Goal: Task Accomplishment & Management: Manage account settings

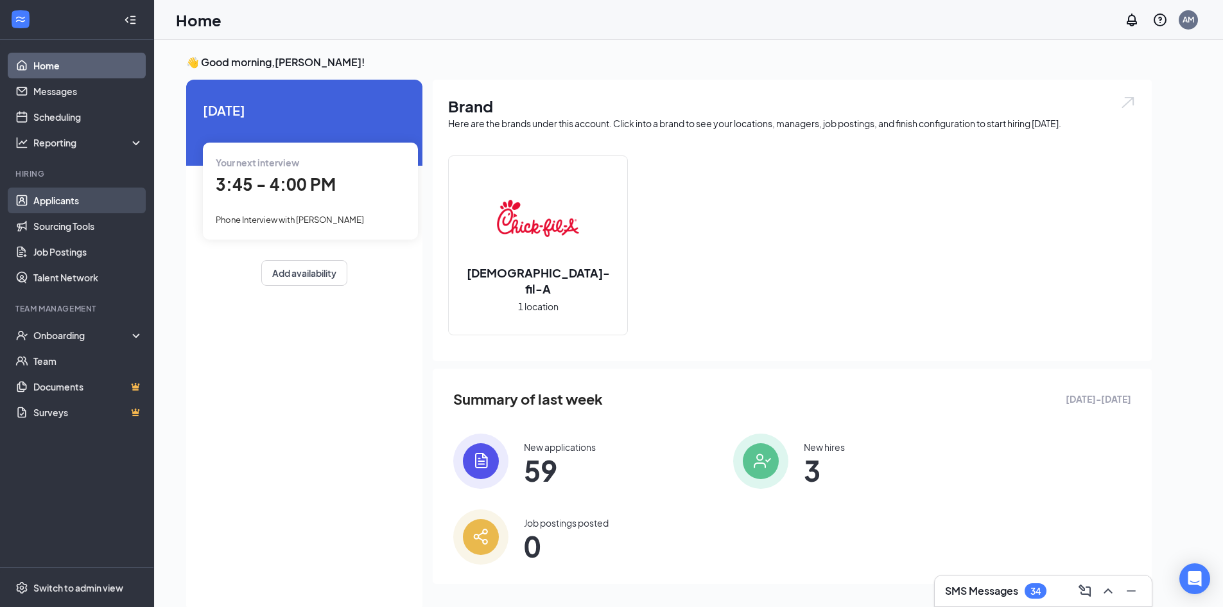
click at [101, 204] on link "Applicants" at bounding box center [88, 200] width 110 height 26
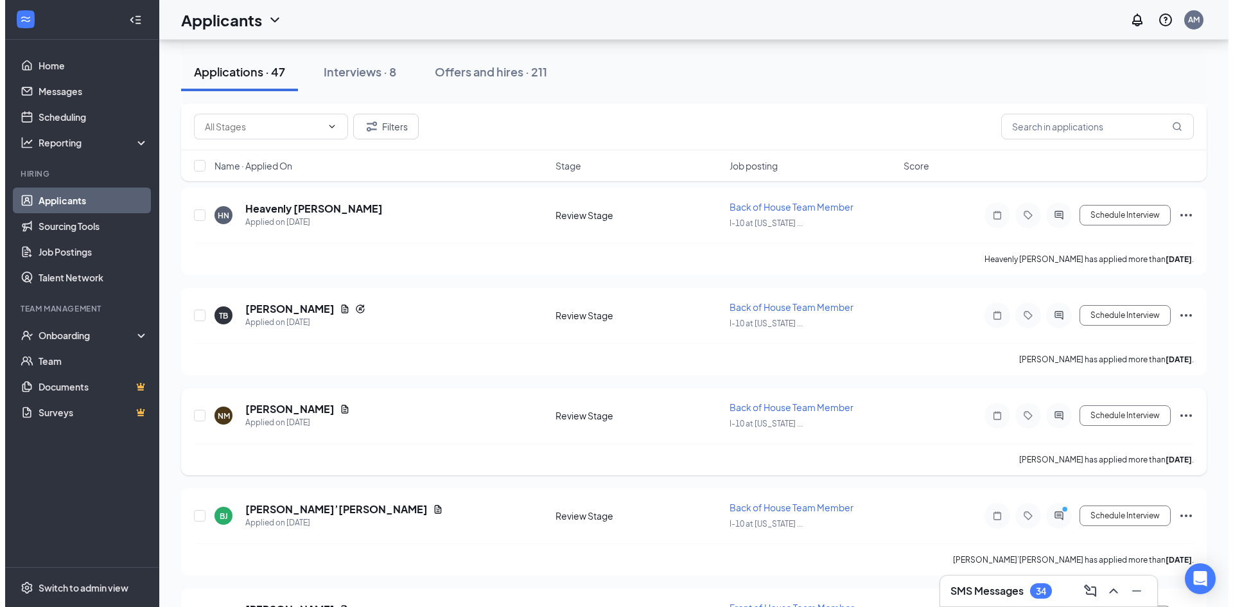
scroll to position [4351, 0]
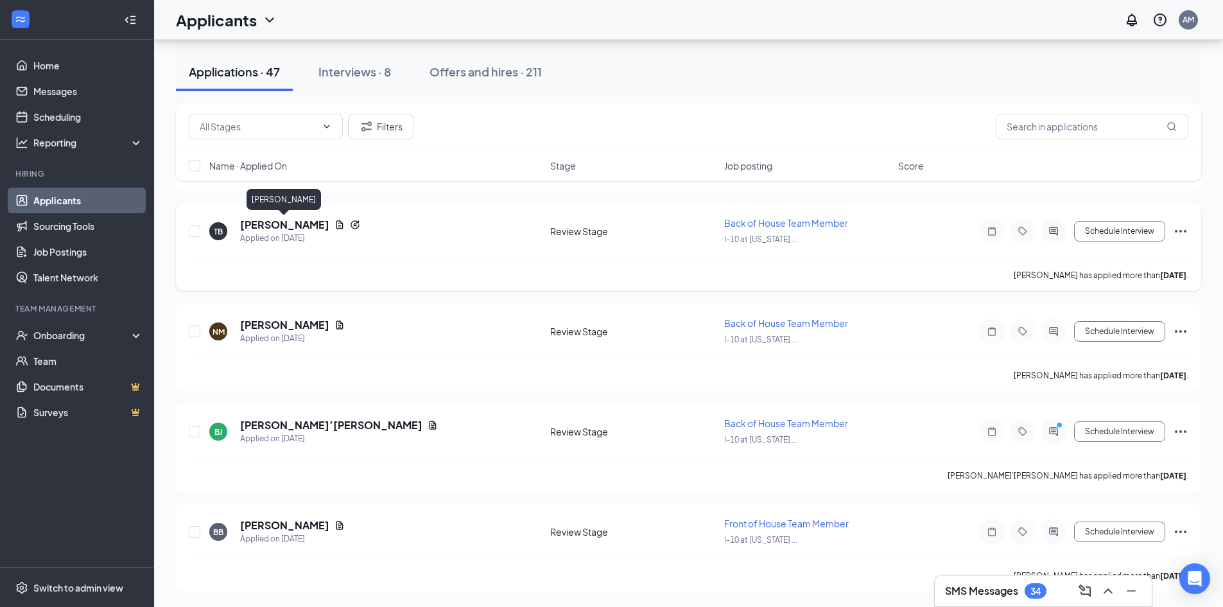
click at [285, 219] on h5 "[PERSON_NAME]" at bounding box center [284, 225] width 89 height 14
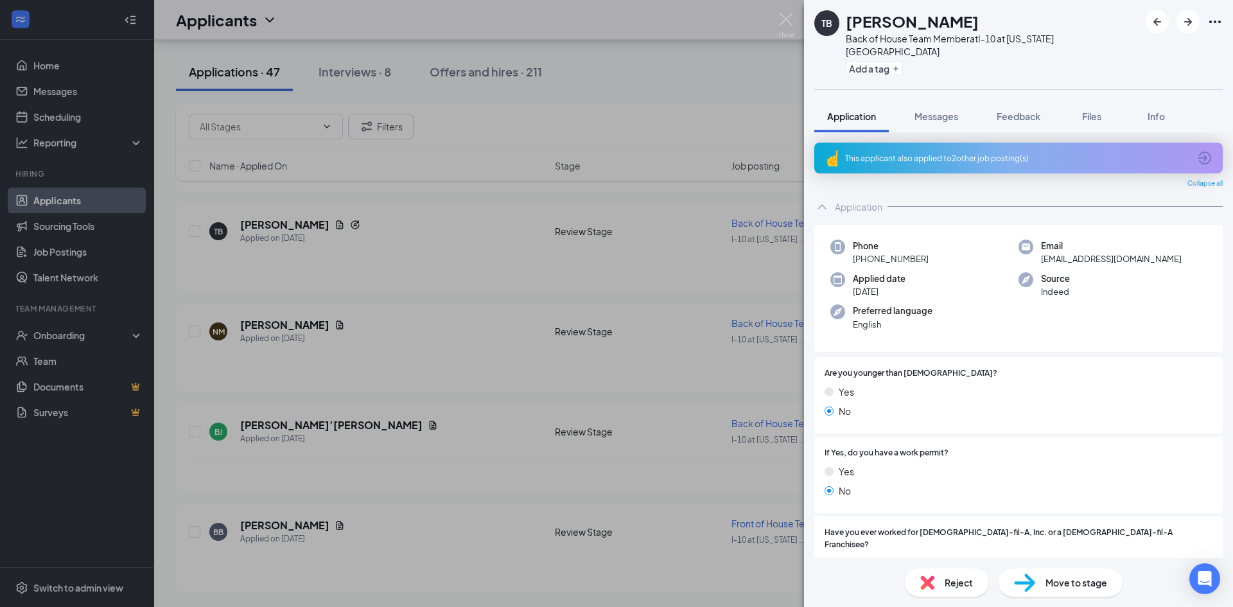
click at [1061, 580] on span "Move to stage" at bounding box center [1076, 582] width 62 height 14
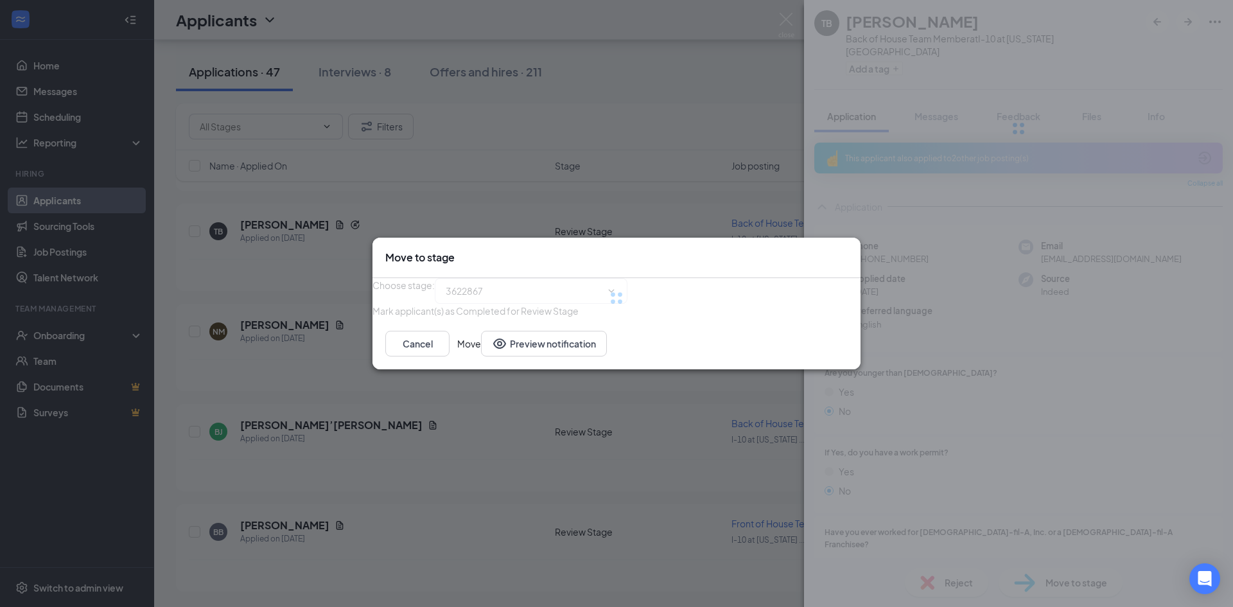
type input "Phone Interview (next stage)"
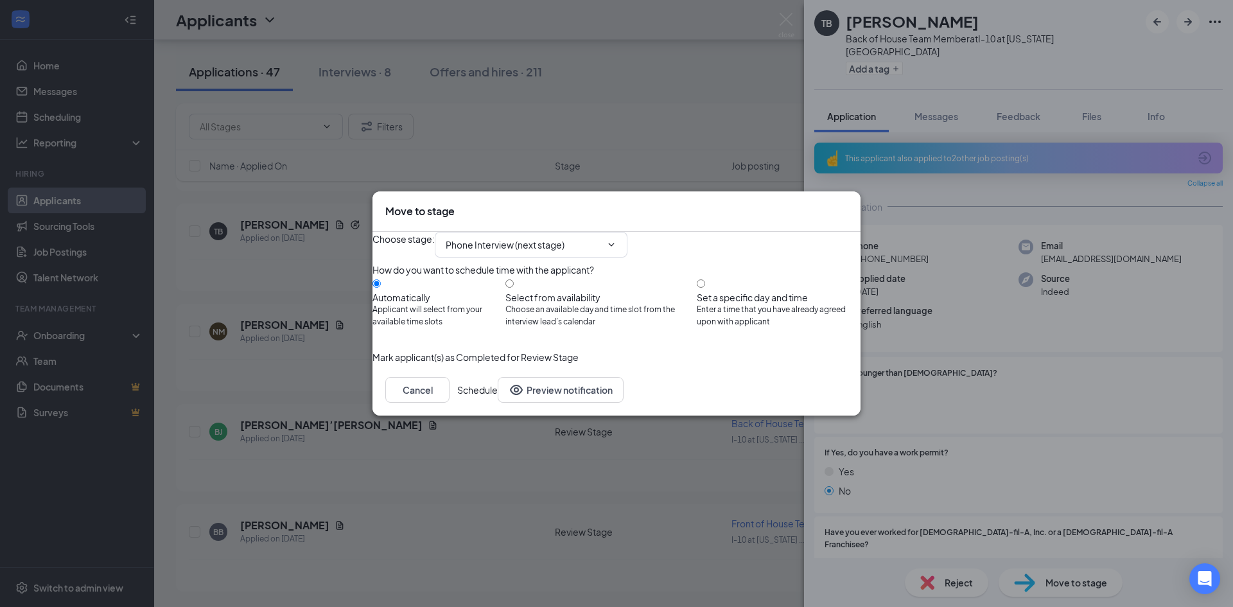
click at [498, 403] on button "Schedule" at bounding box center [477, 390] width 40 height 26
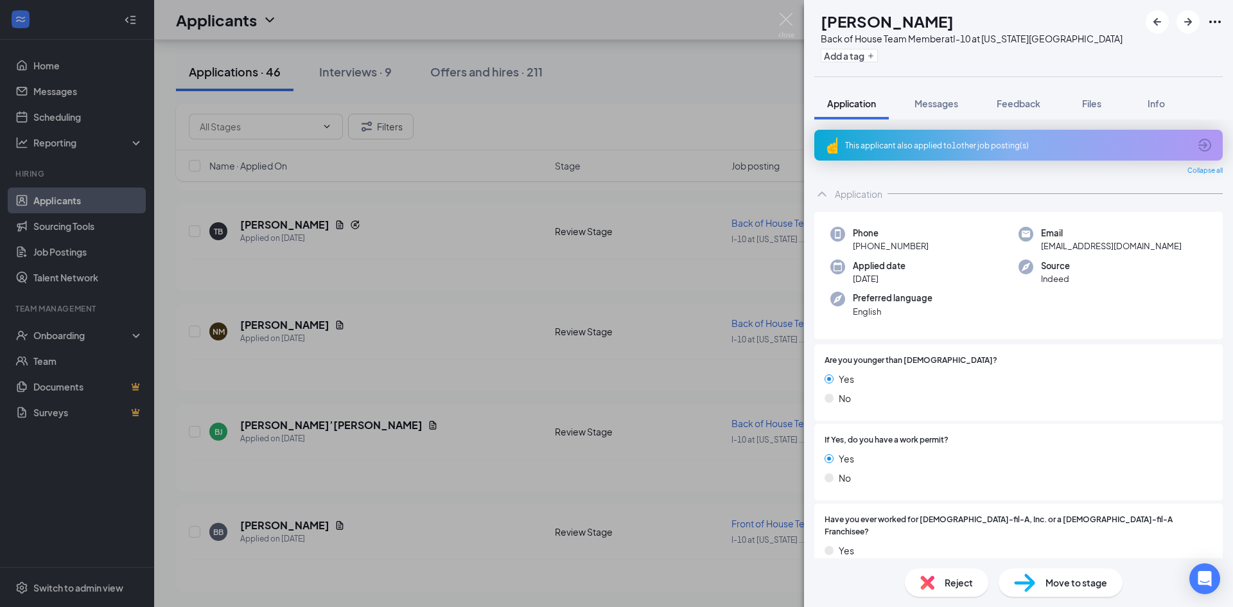
click at [1056, 587] on span "Move to stage" at bounding box center [1076, 582] width 62 height 14
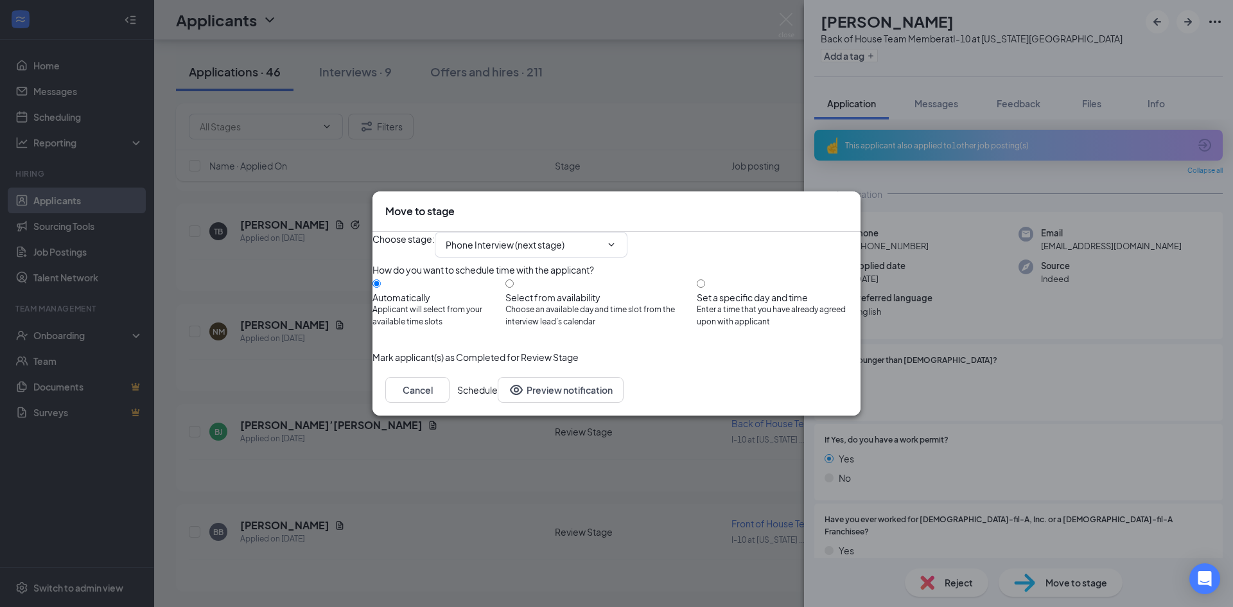
click at [498, 403] on button "Schedule" at bounding box center [477, 390] width 40 height 26
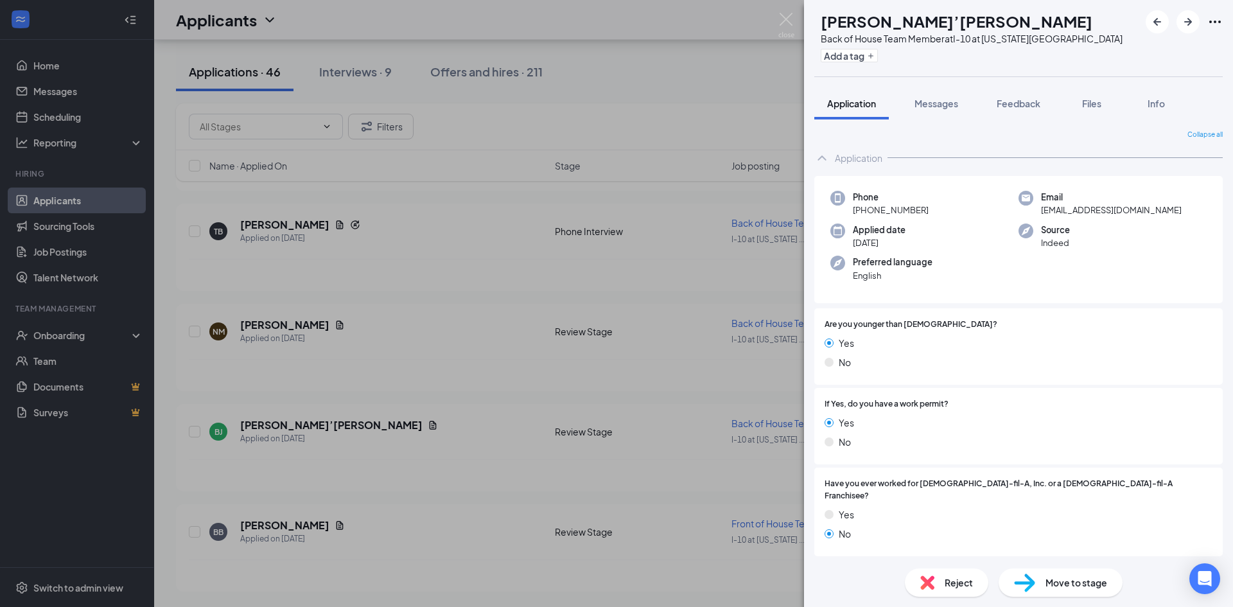
click at [953, 591] on div "Reject" at bounding box center [946, 582] width 83 height 28
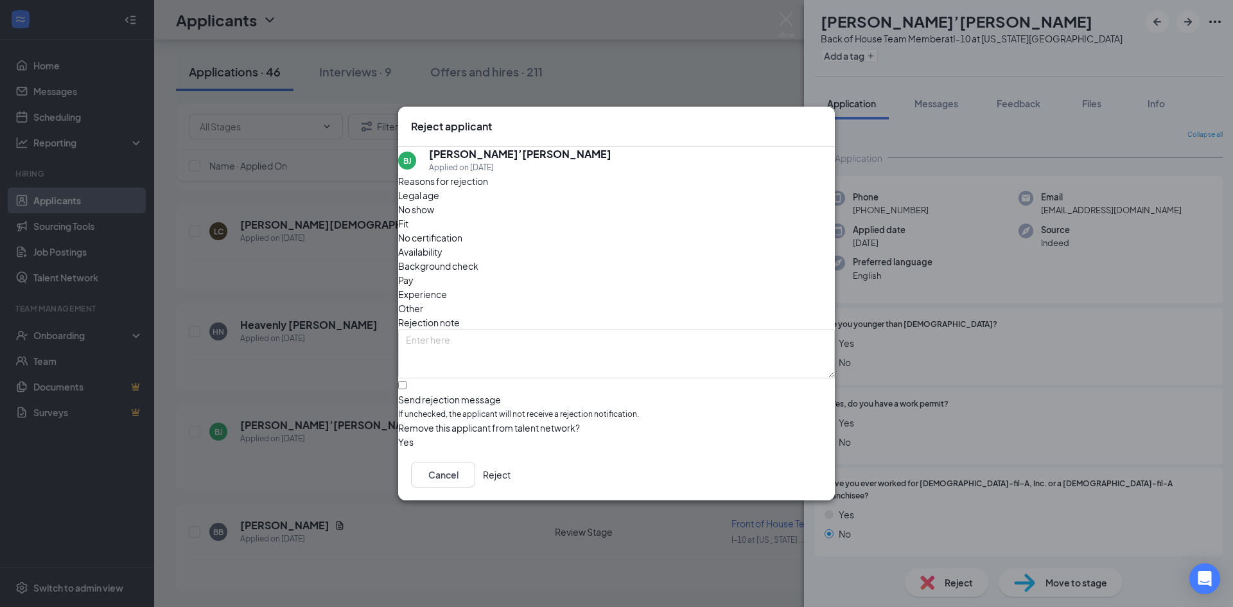
click at [510, 486] on button "Reject" at bounding box center [497, 475] width 28 height 26
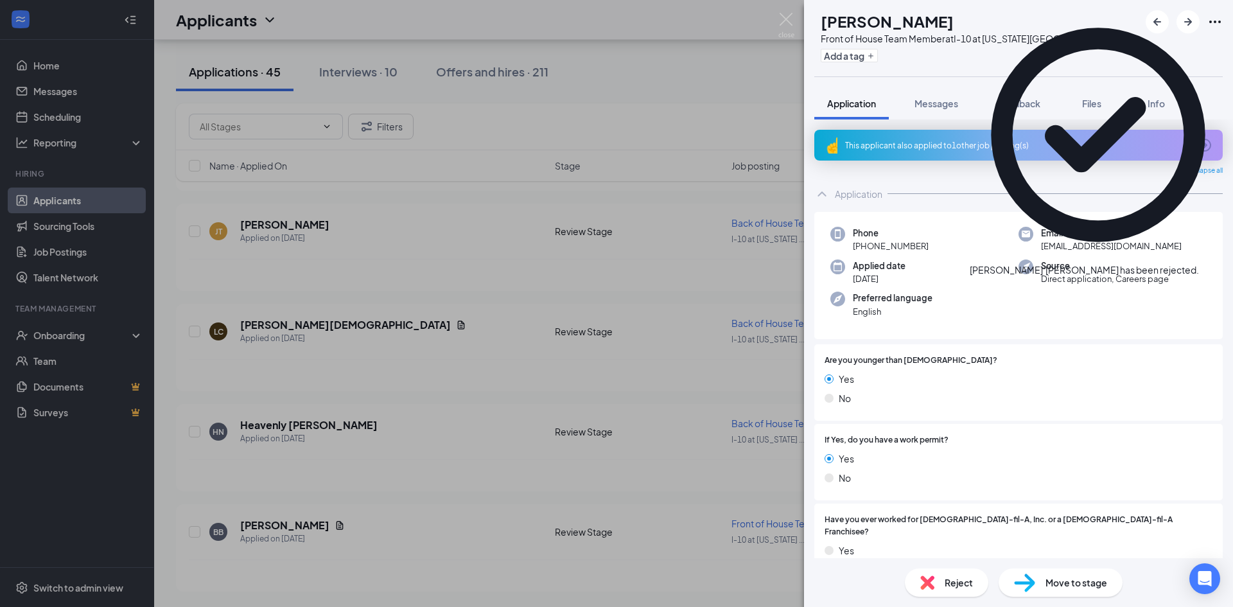
scroll to position [4051, 0]
click at [953, 579] on span "Reject" at bounding box center [958, 582] width 28 height 14
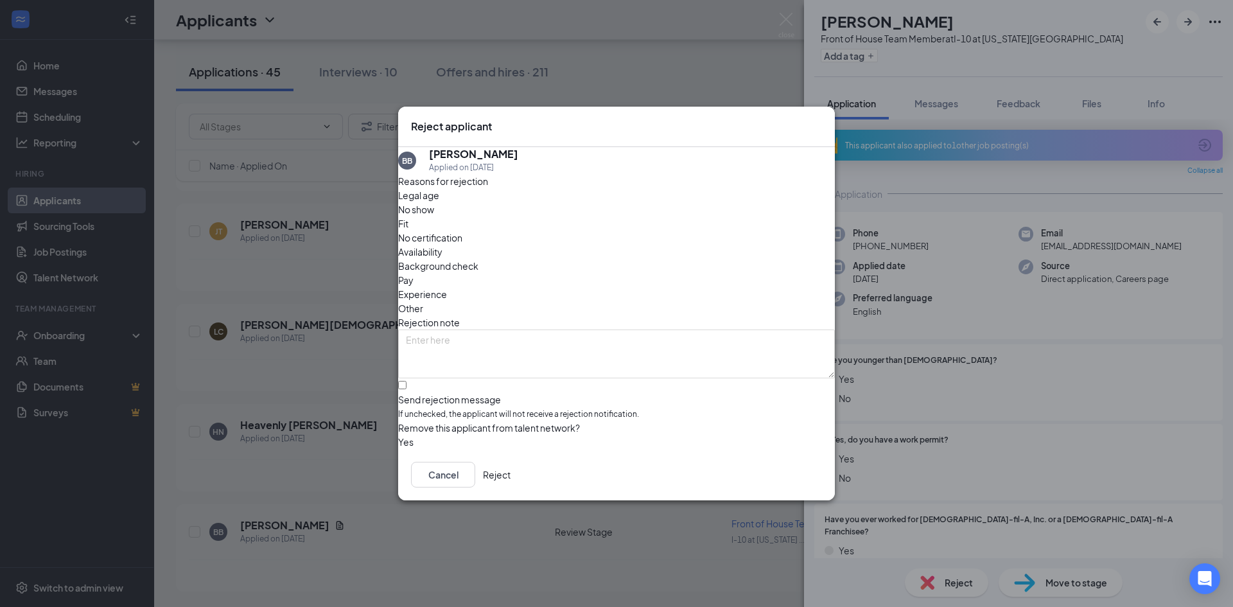
click at [510, 482] on button "Reject" at bounding box center [497, 475] width 28 height 26
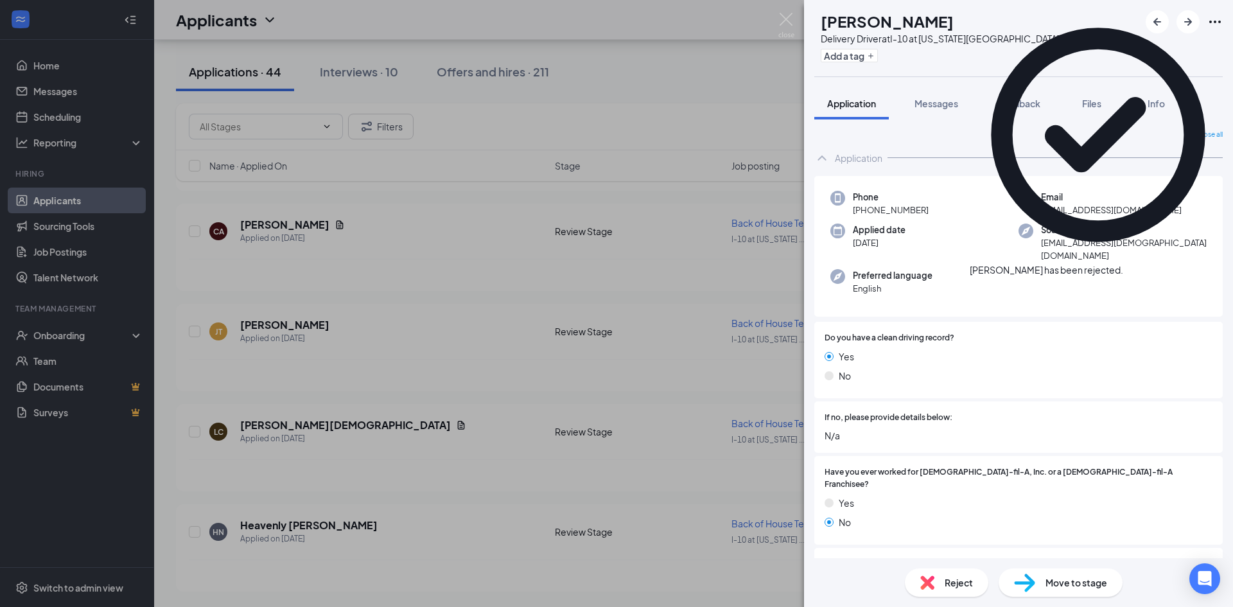
scroll to position [3951, 0]
click at [1046, 584] on span "Move to stage" at bounding box center [1076, 582] width 62 height 14
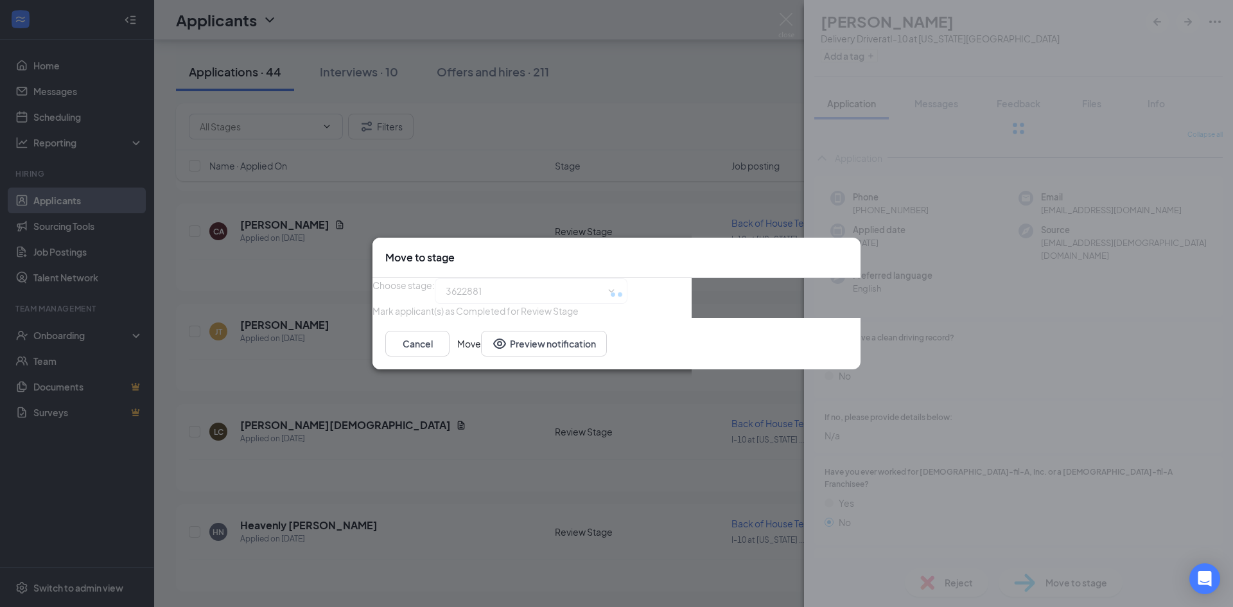
type input "Phone Interview (next stage)"
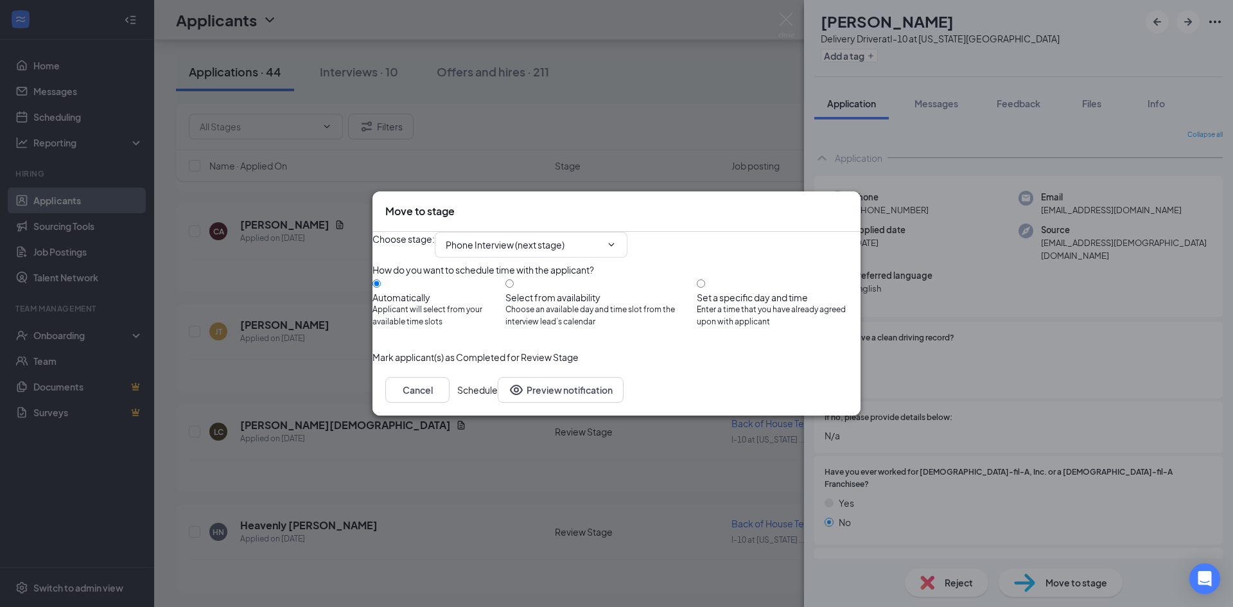
click at [817, 364] on div "Mark applicant(s) as Completed for Review Stage" at bounding box center [616, 357] width 488 height 14
click at [498, 403] on button "Schedule" at bounding box center [477, 390] width 40 height 26
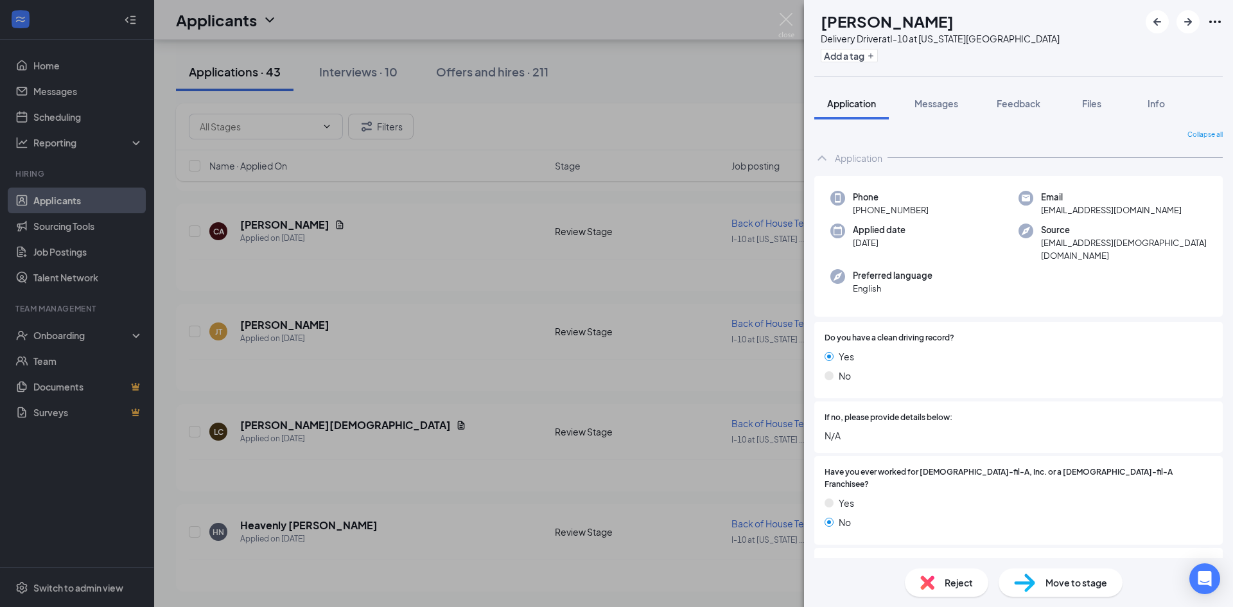
scroll to position [3851, 0]
click at [1039, 594] on div "Move to stage" at bounding box center [1060, 582] width 124 height 28
type input "Phone Interview (next stage)"
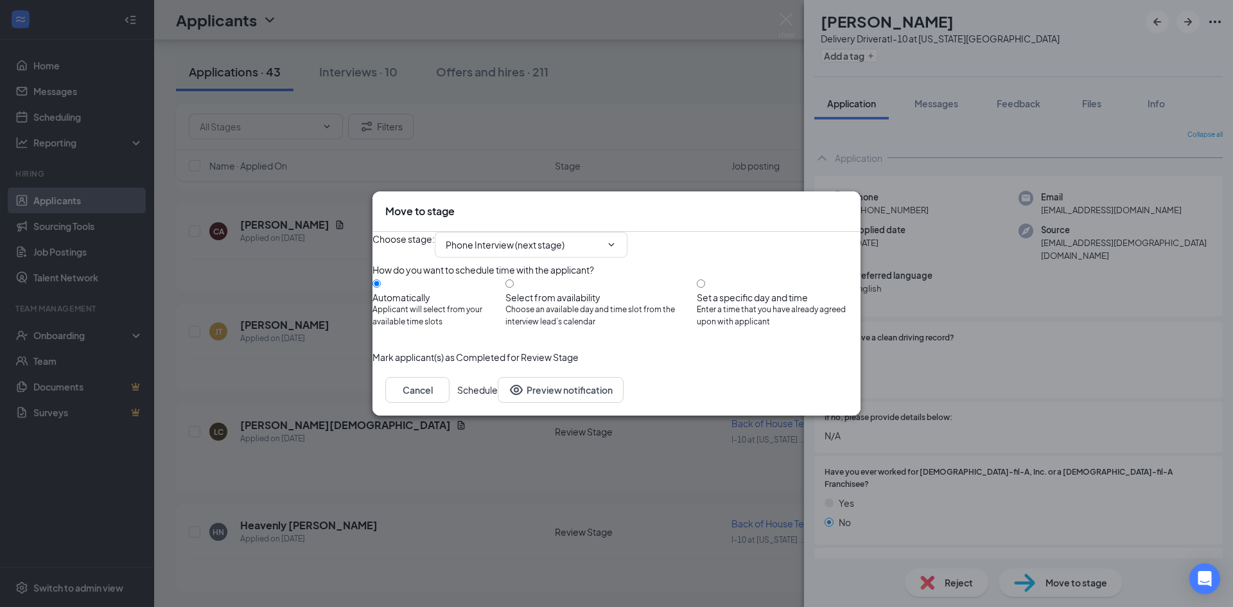
click at [498, 403] on button "Schedule" at bounding box center [477, 390] width 40 height 26
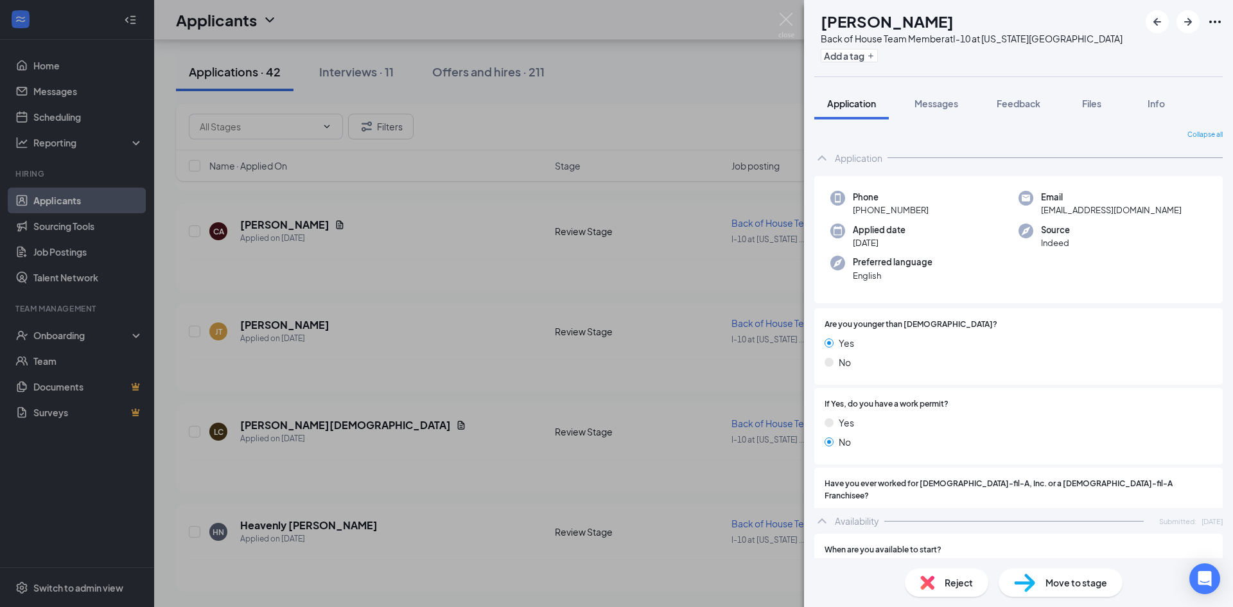
click at [788, 18] on img at bounding box center [786, 25] width 16 height 25
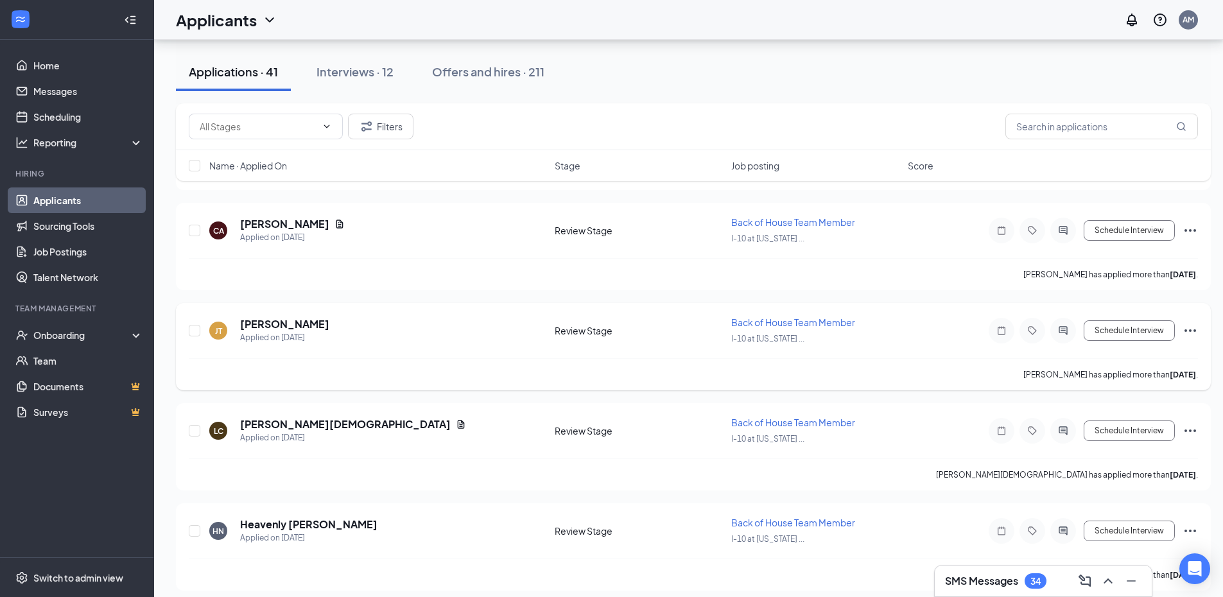
scroll to position [3860, 0]
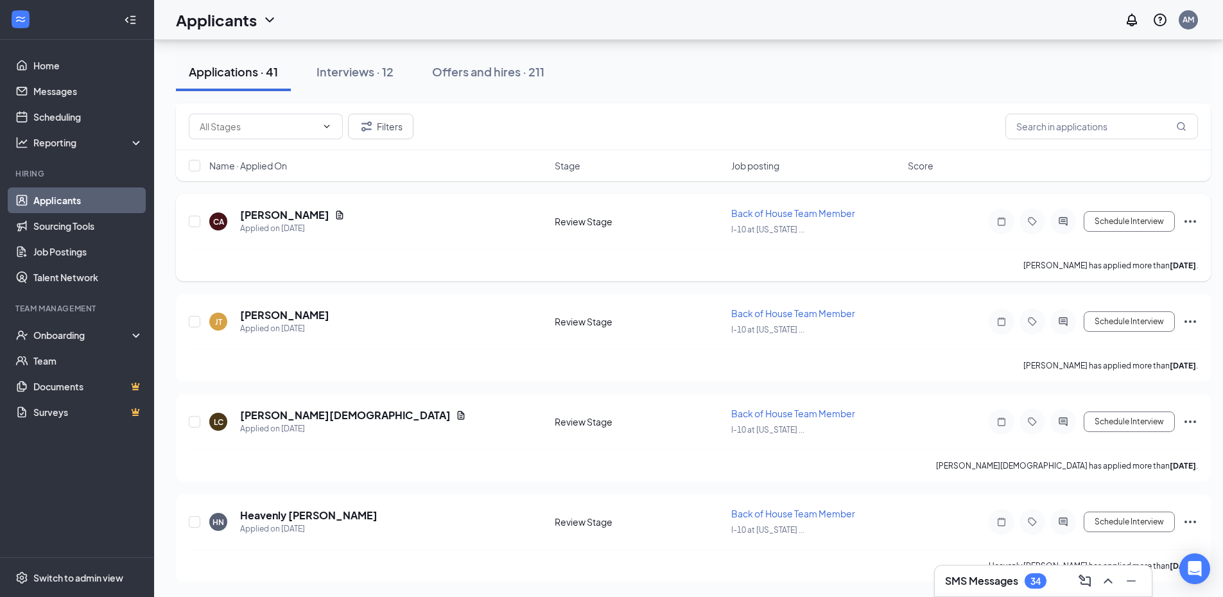
click at [241, 209] on h5 "[PERSON_NAME]" at bounding box center [284, 215] width 89 height 14
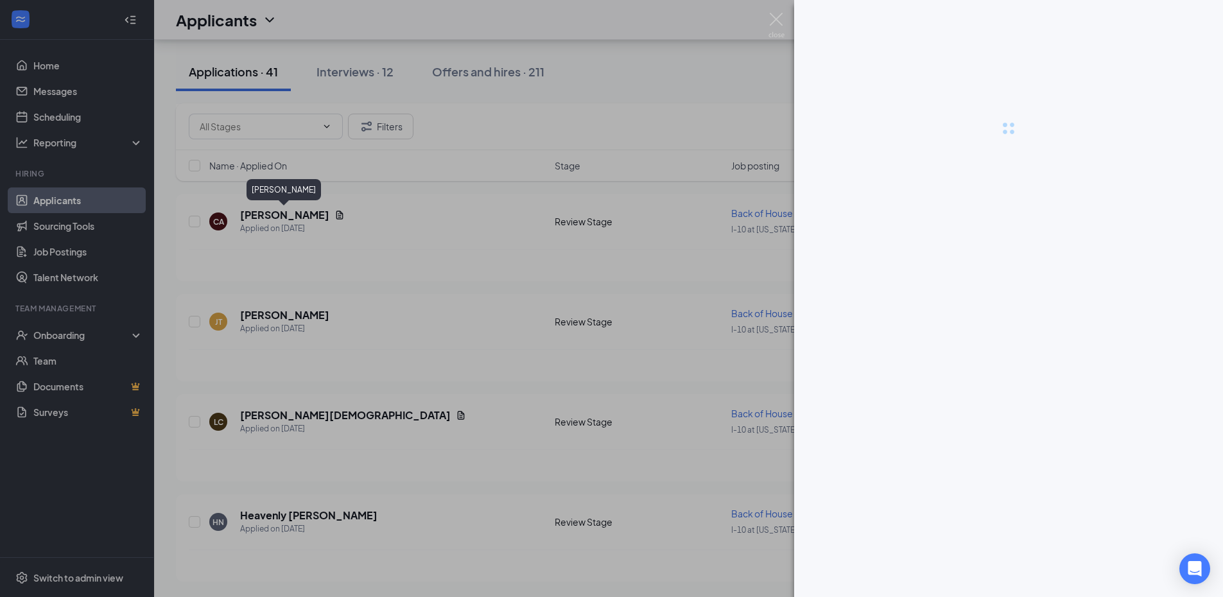
scroll to position [3750, 0]
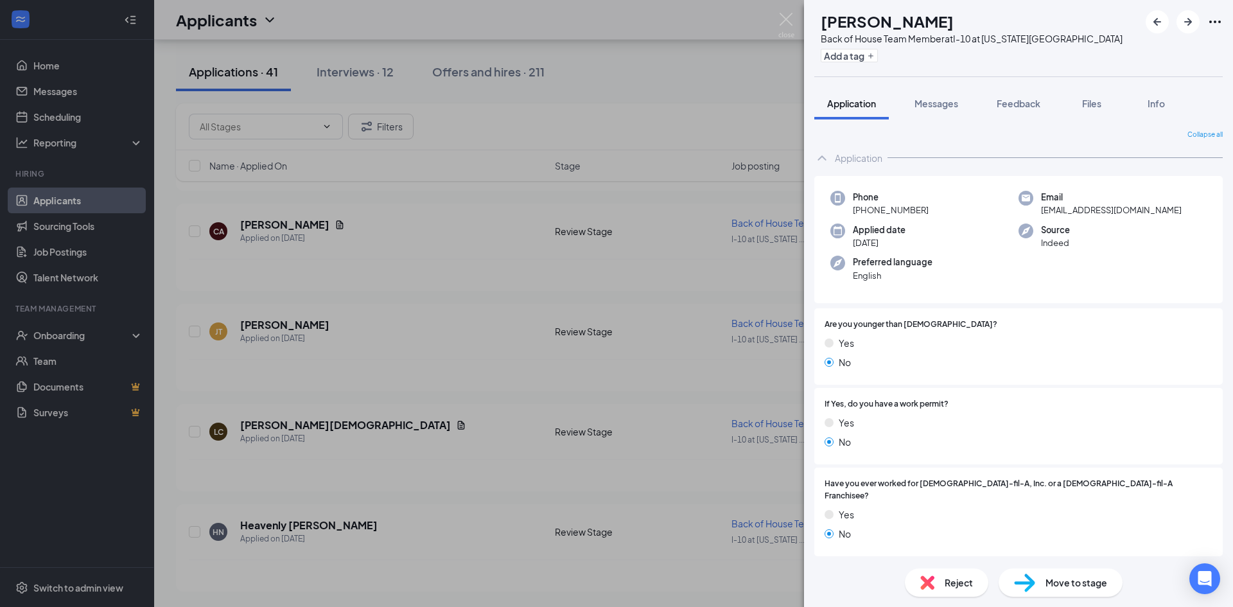
click at [1062, 584] on span "Move to stage" at bounding box center [1076, 582] width 62 height 14
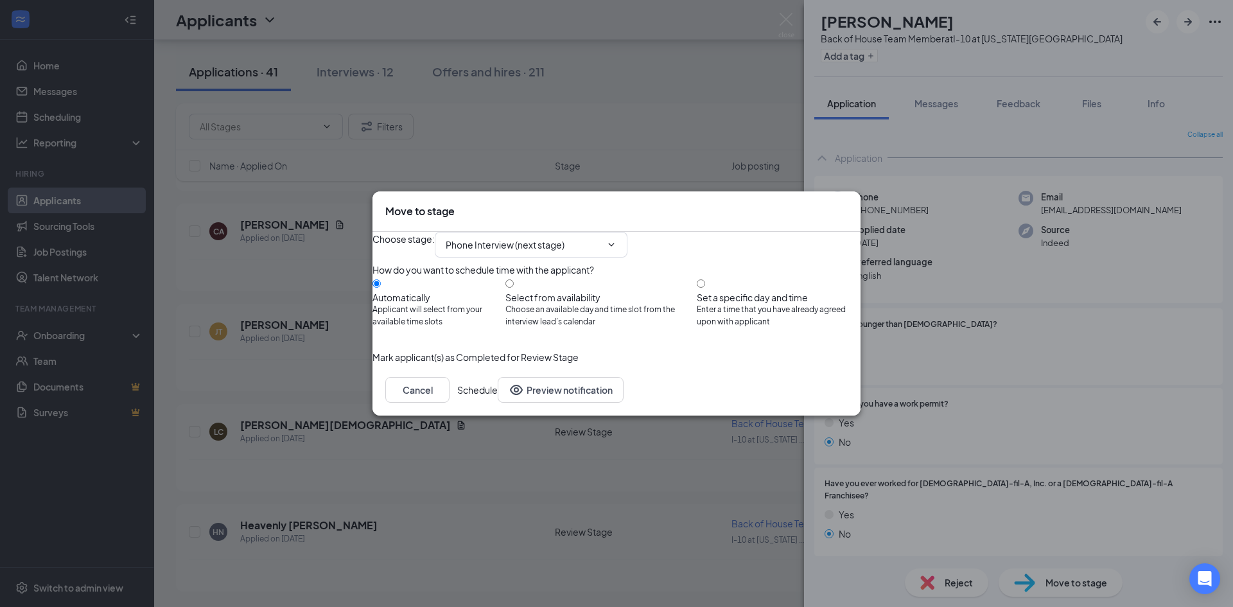
click at [498, 403] on button "Schedule" at bounding box center [477, 390] width 40 height 26
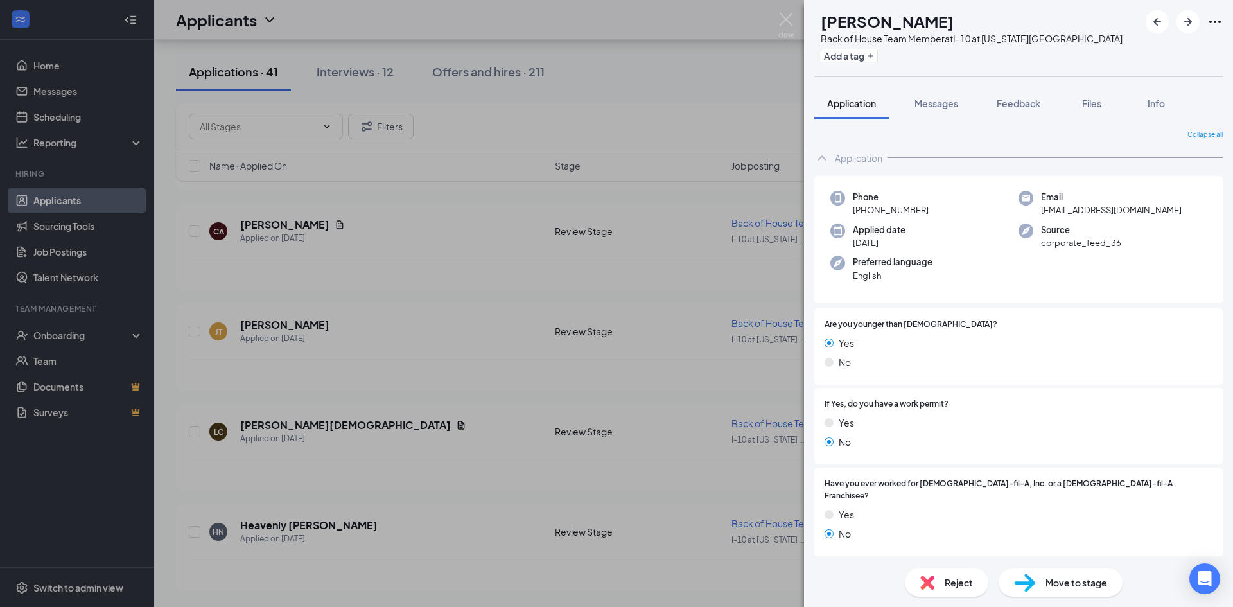
click at [1036, 582] on div "Move to stage" at bounding box center [1060, 582] width 124 height 28
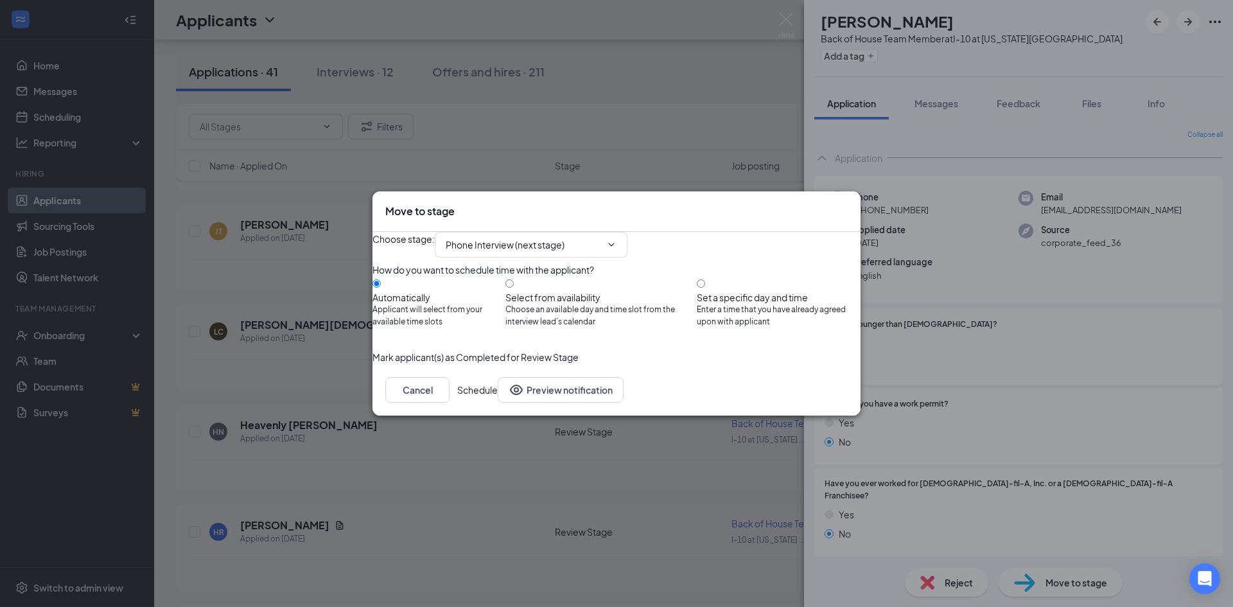
click at [498, 403] on button "Schedule" at bounding box center [477, 390] width 40 height 26
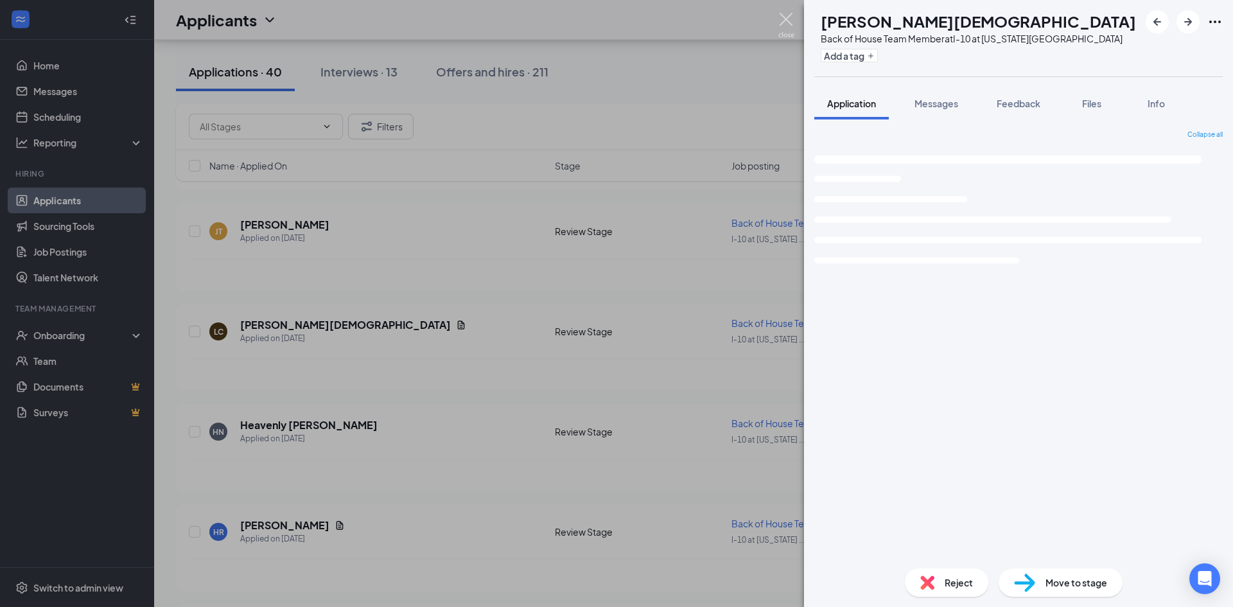
click at [788, 22] on img at bounding box center [786, 25] width 16 height 25
